Goal: Information Seeking & Learning: Learn about a topic

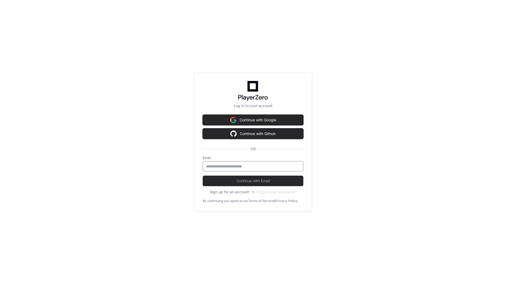
click at [241, 167] on input "email" at bounding box center [253, 166] width 94 height 5
type input "**********"
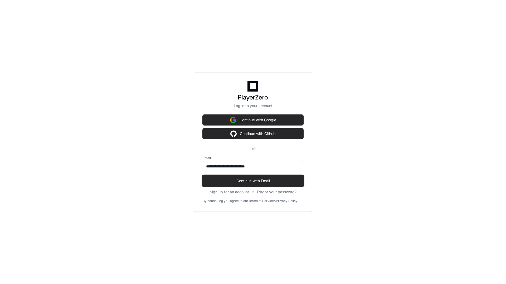
click at [255, 183] on span "Continue with Email" at bounding box center [253, 180] width 101 height 5
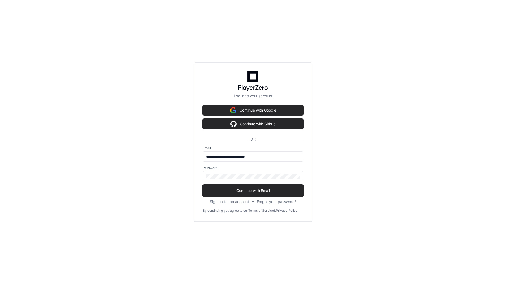
click at [272, 190] on span "Continue with Email" at bounding box center [253, 190] width 101 height 5
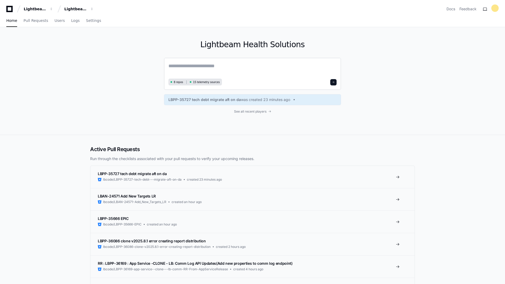
click at [208, 65] on textarea at bounding box center [252, 69] width 168 height 15
paste textarea "**********"
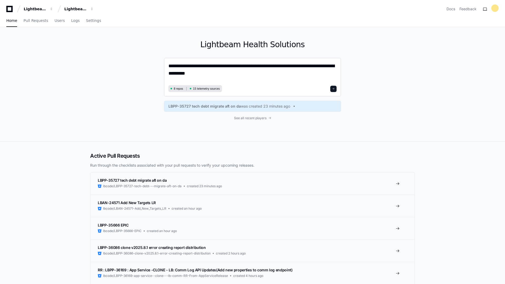
type textarea "**********"
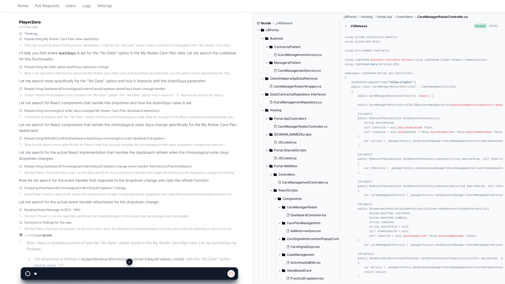
scroll to position [149, 0]
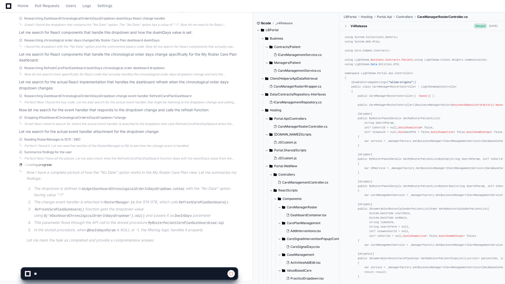
click at [114, 189] on code "WidgetDashboardChronologicalOrderInDaysDropDown.cshtml" at bounding box center [133, 188] width 105 height 5
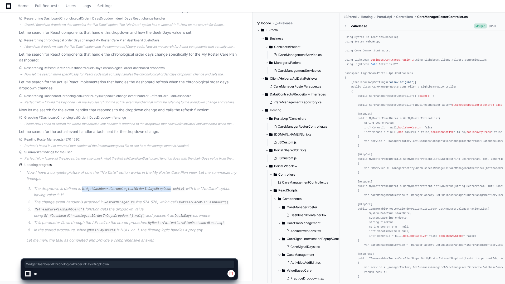
click at [114, 189] on code "WidgetDashboardChronologicalOrderInDaysDropDown.cshtml" at bounding box center [133, 188] width 105 height 5
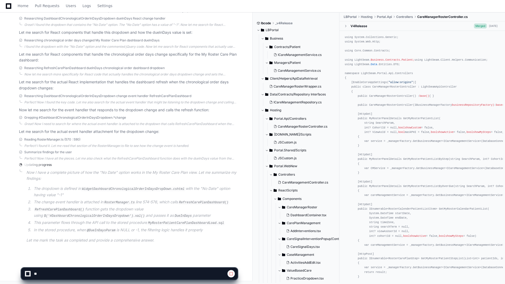
click at [90, 195] on li "The dropdown is defined in WidgetDashboardChronologicalOrderInDaysDropDown.csht…" at bounding box center [134, 191] width 205 height 12
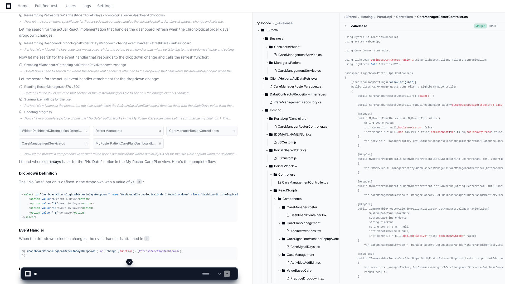
scroll to position [228, 0]
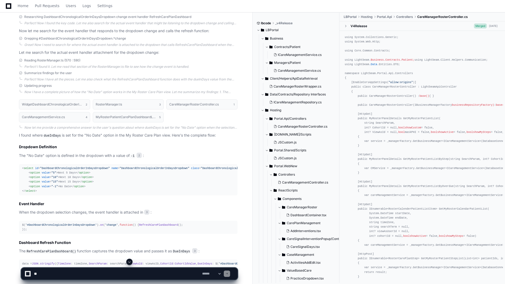
click at [139, 226] on span "RefreshCarePlanDashboard" at bounding box center [158, 224] width 39 height 3
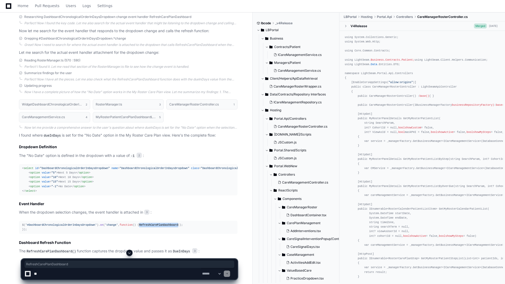
scroll to position [307, 0]
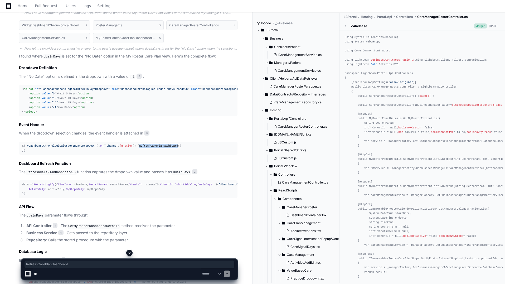
click at [139, 147] on span "RefreshCarePlanDashboard" at bounding box center [158, 145] width 39 height 3
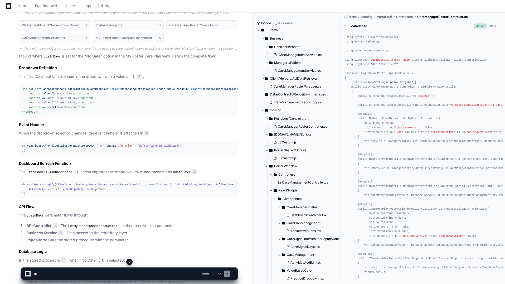
click at [42, 146] on span "'#DashboardChronologicalOrderInDaysDropdown'" at bounding box center [60, 145] width 71 height 3
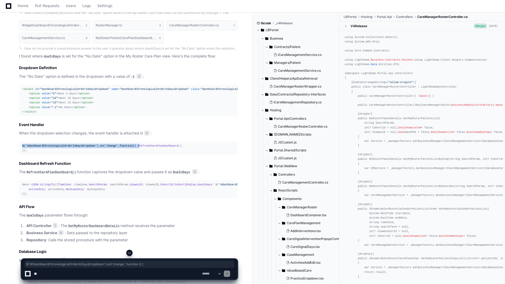
drag, startPoint x: 21, startPoint y: 145, endPoint x: 135, endPoint y: 144, distance: 113.3
click at [135, 144] on pre "$( '#DashboardChronologicalOrderInDaysDropdown' ). on ( 'change' , function ( )…" at bounding box center [128, 147] width 218 height 13
copy div "$( '#DashboardChronologicalOrderInDaysDropdown' ). on ( 'change' , function ( )…"
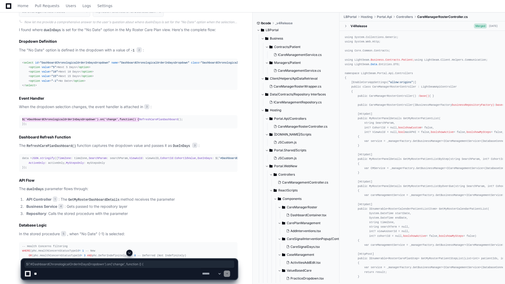
scroll to position [360, 0]
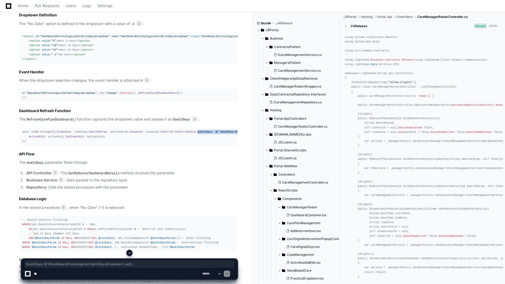
drag, startPoint x: 128, startPoint y: 158, endPoint x: 154, endPoint y: 156, distance: 25.6
click at [154, 143] on div "data = JSON . stringify ({ TimeZone : timeZone, SearchParam : searchParam, View…" at bounding box center [128, 136] width 212 height 13
click at [303, 133] on span "// This gets -1 for "No Date"" at bounding box center [326, 131] width 47 height 3
drag, startPoint x: 27, startPoint y: 157, endPoint x: 53, endPoint y: 158, distance: 26.1
click at [53, 143] on div "data = JSON . stringify ({ TimeZone : timeZone, SearchParam : searchParam, View…" at bounding box center [128, 136] width 212 height 13
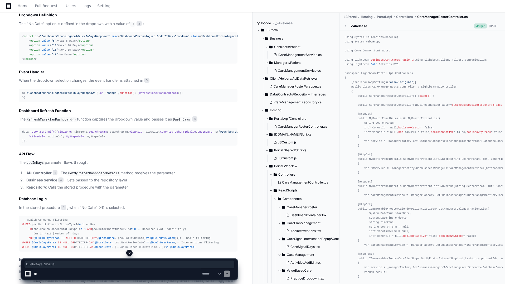
scroll to position [386, 0]
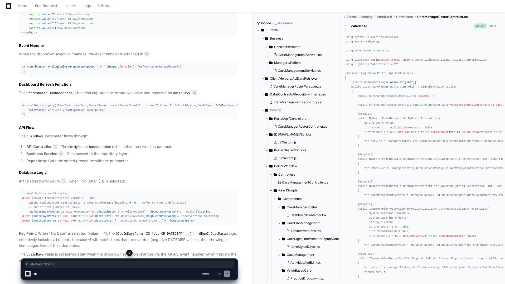
click at [104, 149] on code "GetMyRosterDashboardDetails" at bounding box center [93, 147] width 53 height 5
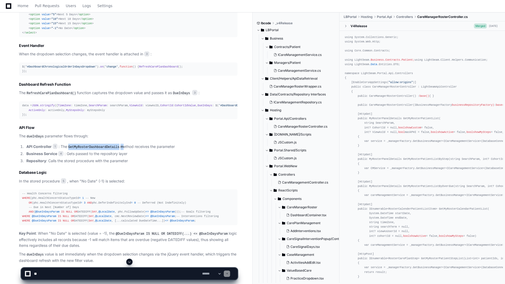
click at [104, 149] on code "GetMyRosterDashboardDetails" at bounding box center [93, 147] width 53 height 5
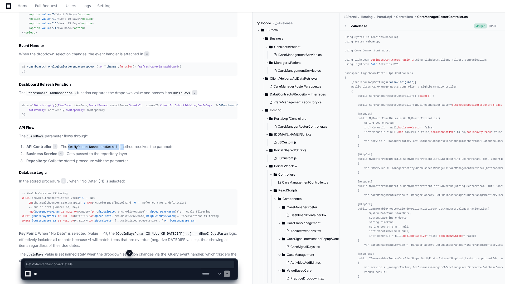
scroll to position [413, 0]
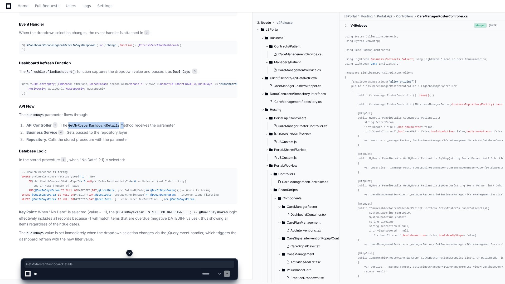
click at [86, 128] on code "GetMyRosterDashboardDetails" at bounding box center [93, 125] width 53 height 5
click at [80, 135] on li "Business Service 4 : Gets passed to the repository layer" at bounding box center [131, 132] width 213 height 6
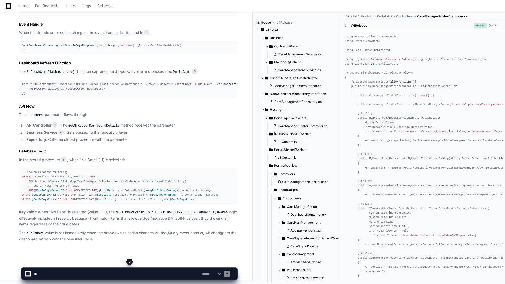
click at [82, 128] on code "GetMyRosterDashboardDetails" at bounding box center [93, 125] width 53 height 5
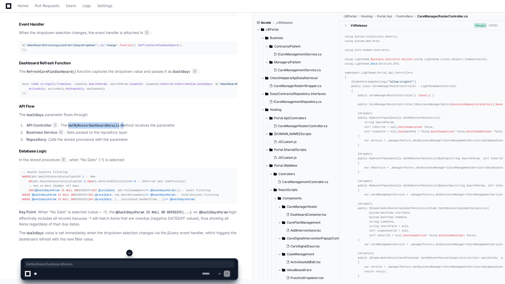
click at [82, 128] on code "GetMyRosterDashboardDetails" at bounding box center [93, 125] width 53 height 5
copy li "GetMyRosterDashboardDetails"
click at [55, 127] on span "1" at bounding box center [55, 124] width 5 height 5
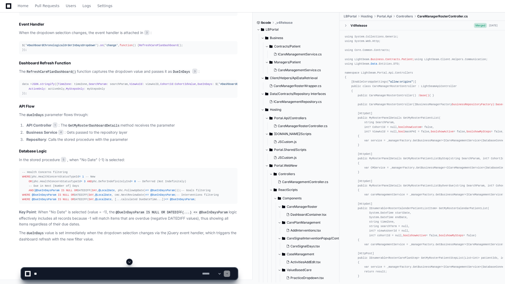
scroll to position [460, 0]
click at [55, 122] on span "1" at bounding box center [55, 124] width 5 height 5
click at [79, 123] on code "GetMyRosterDashboardDetails" at bounding box center [93, 125] width 53 height 5
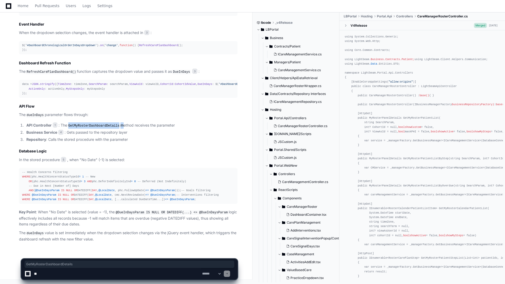
copy li "GetMyRosterDashboardDetails"
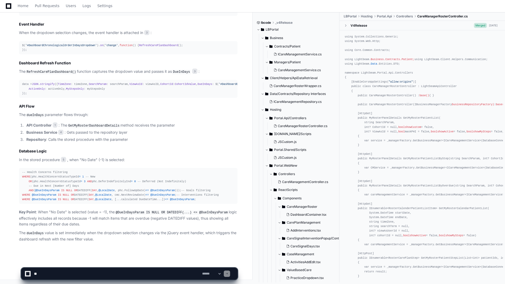
click at [103, 129] on li "Business Service 4 : Gets passed to the repository layer" at bounding box center [131, 132] width 213 height 6
click at [63, 130] on span "4" at bounding box center [60, 132] width 5 height 5
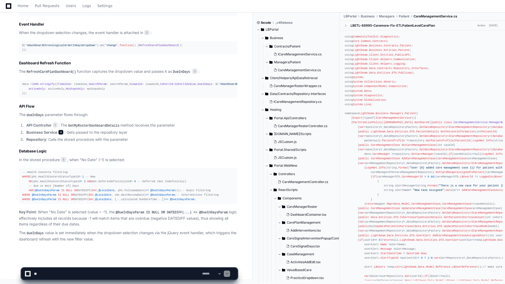
click at [60, 130] on span "4" at bounding box center [60, 132] width 5 height 5
